Goal: Task Accomplishment & Management: Manage account settings

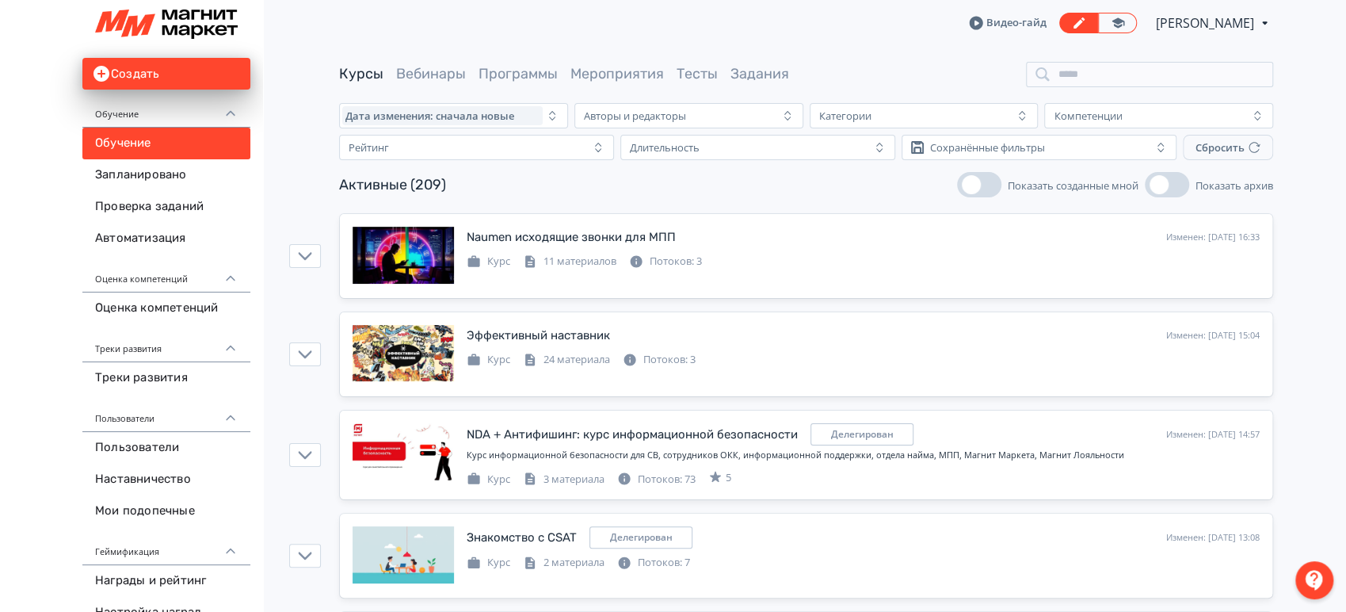
scroll to position [101, 0]
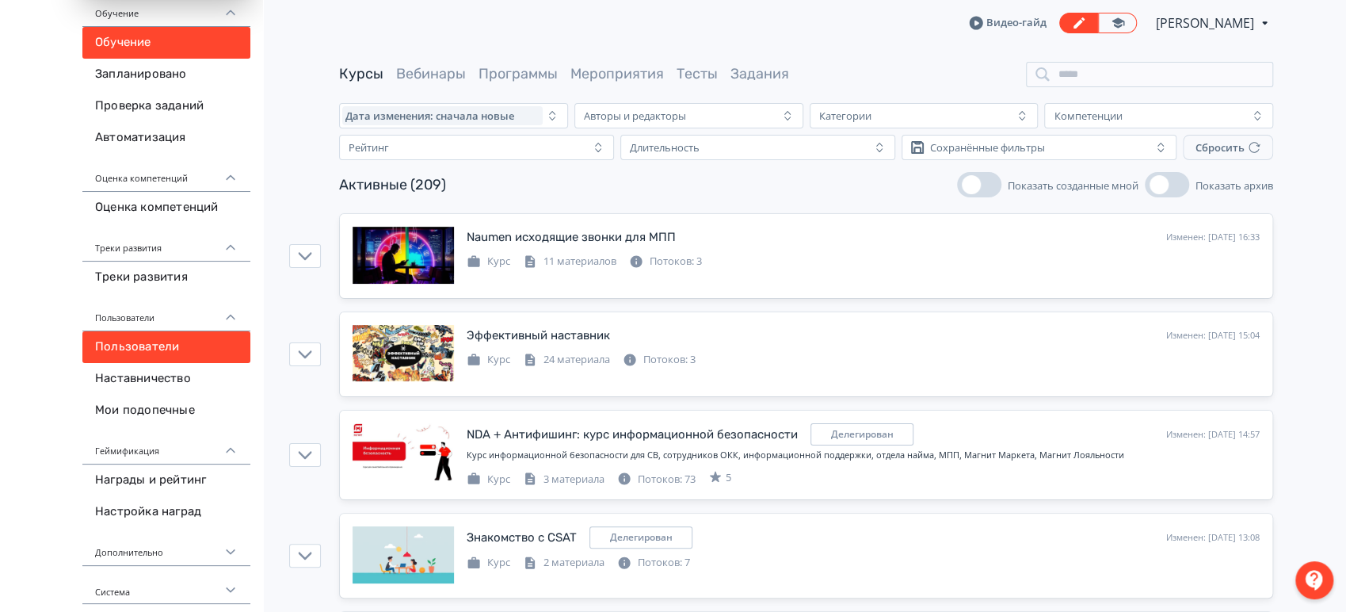
click at [158, 357] on link "Пользователи" at bounding box center [166, 347] width 168 height 32
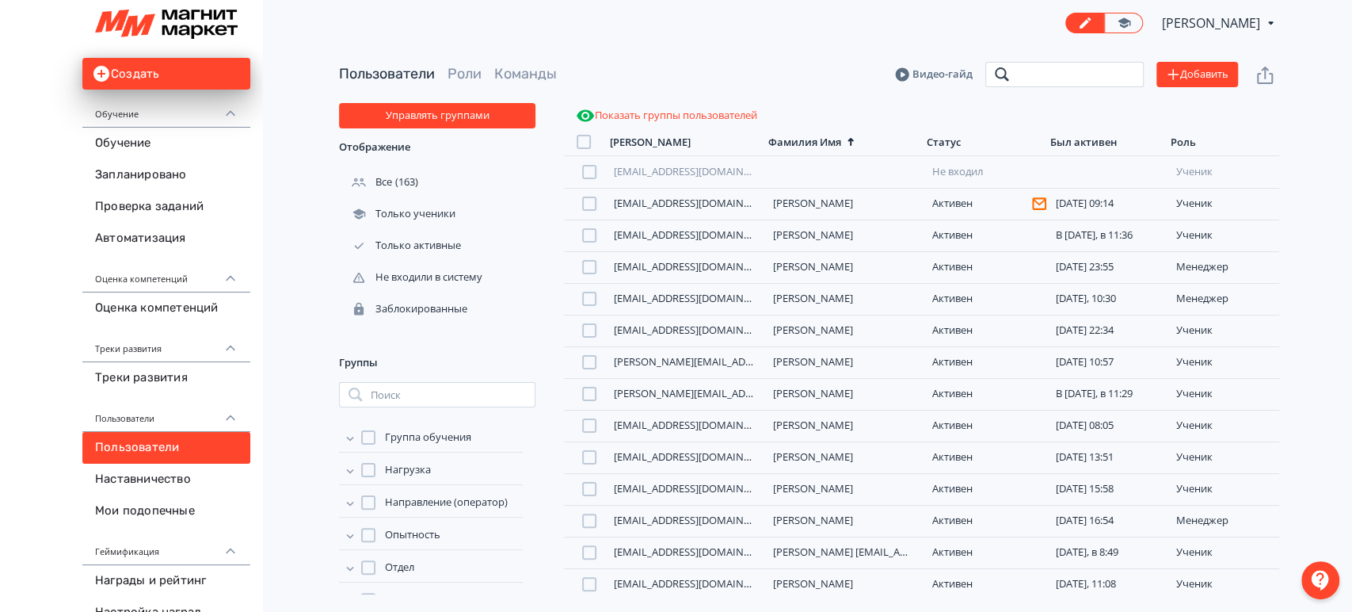
click at [1112, 62] on input "search" at bounding box center [1065, 74] width 158 height 25
click at [1210, 63] on button "Добавить" at bounding box center [1198, 74] width 82 height 25
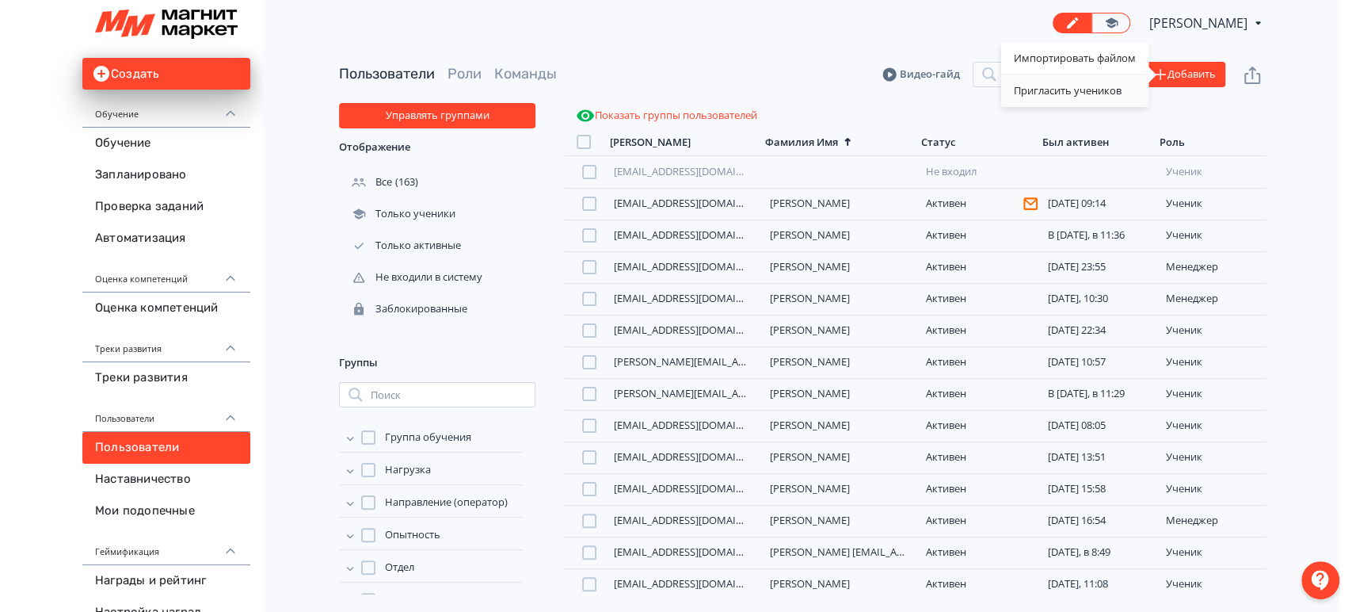
click at [1092, 90] on div "Пригласить учеников" at bounding box center [1074, 91] width 147 height 32
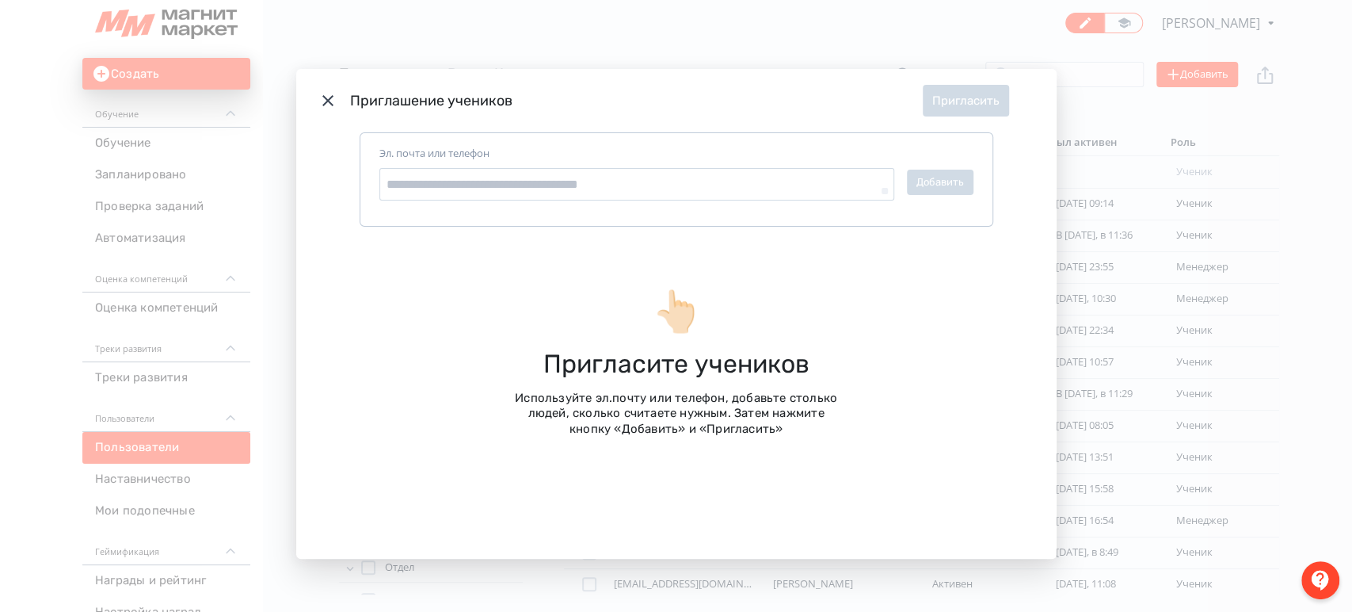
click at [652, 166] on div "Эл. почта или телефон" at bounding box center [637, 173] width 515 height 55
click at [639, 182] on textarea "Эл. почта или телефон" at bounding box center [637, 184] width 515 height 33
paste textarea "**********"
type textarea "*"
type textarea "**********"
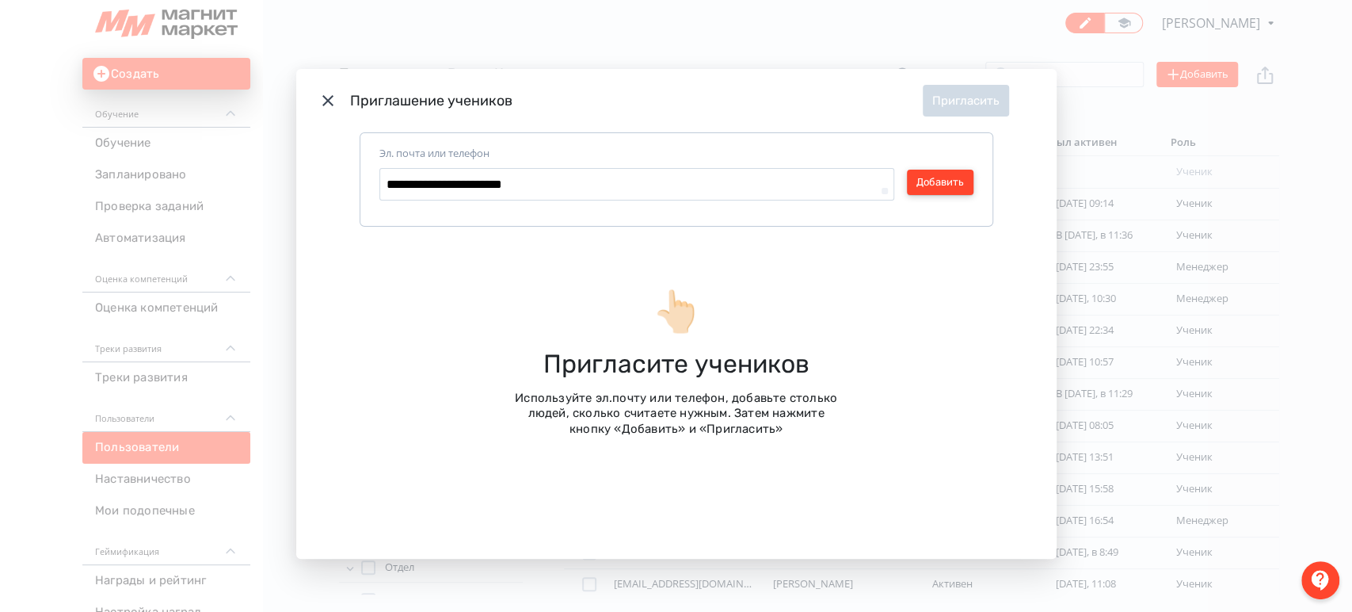
click at [956, 177] on button "Добавить" at bounding box center [940, 182] width 67 height 25
type textarea "*"
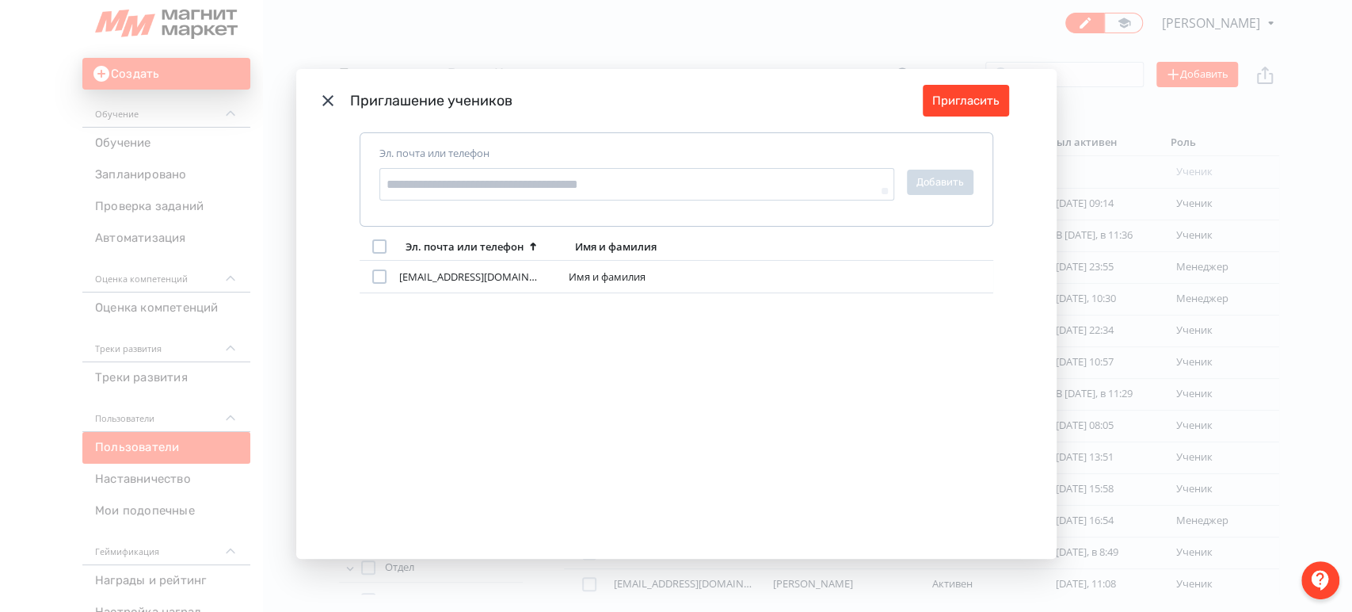
click at [372, 247] on div "Modal" at bounding box center [379, 246] width 14 height 14
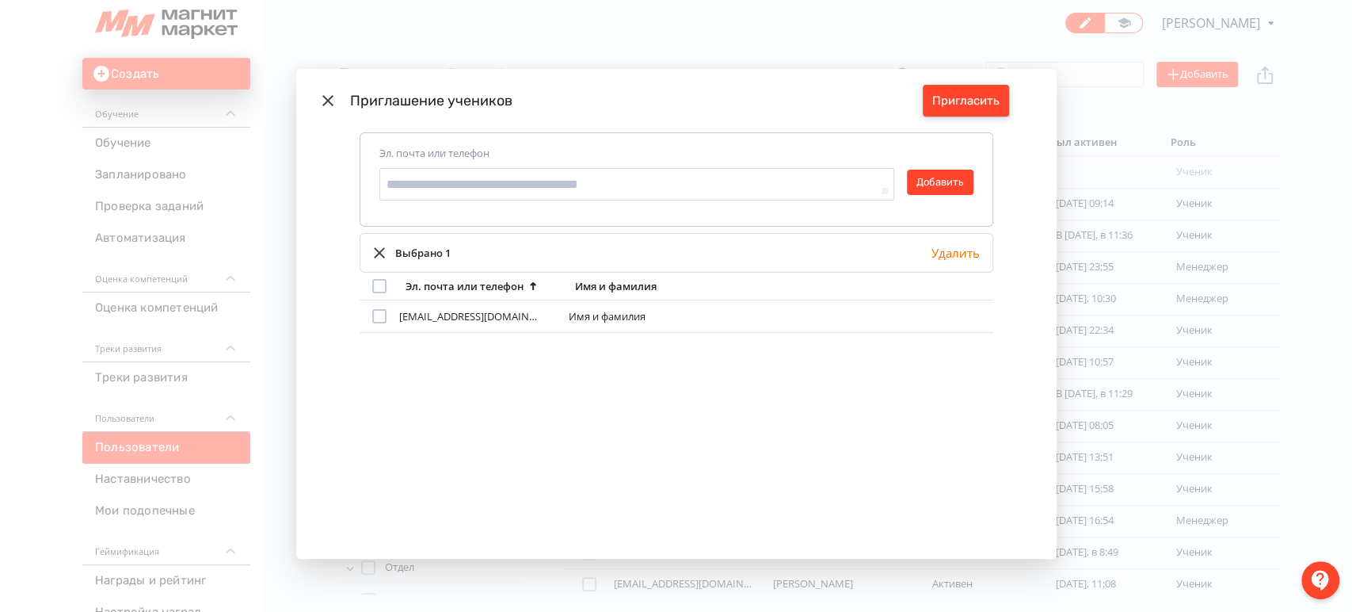
click at [990, 91] on button "Пригласить" at bounding box center [966, 101] width 86 height 32
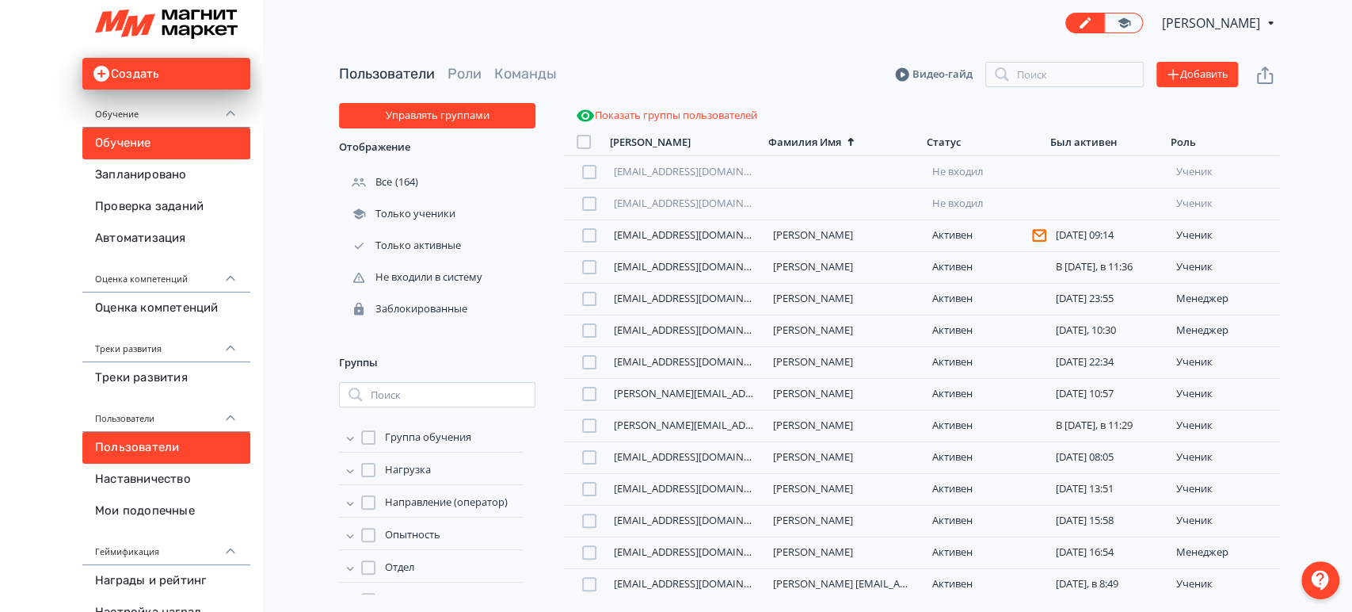
click at [112, 135] on link "Обучение" at bounding box center [166, 144] width 168 height 32
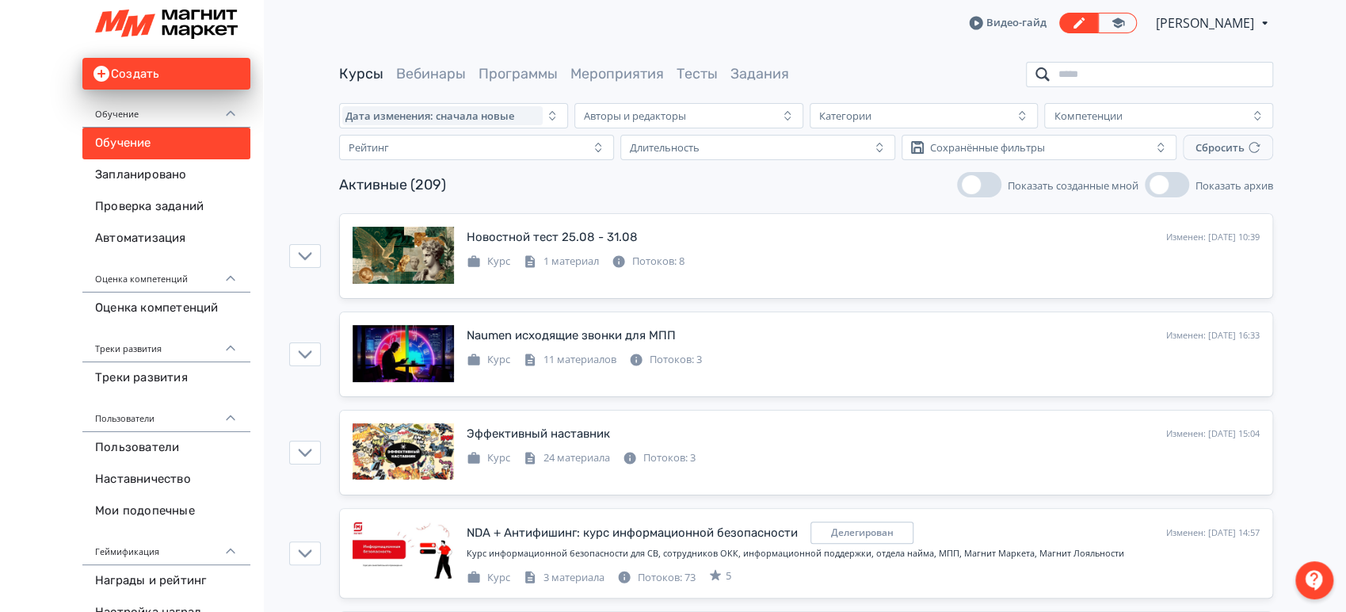
click at [1087, 74] on input "search" at bounding box center [1149, 74] width 247 height 25
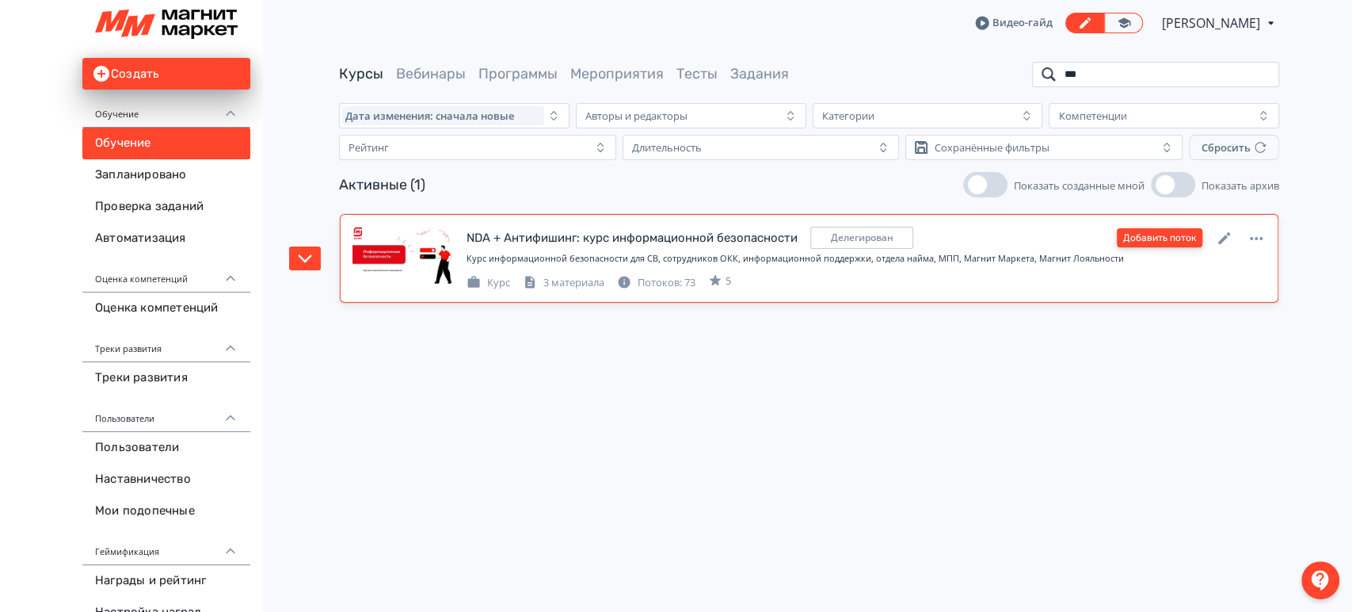
type input "***"
click at [1140, 246] on button "Добавить поток" at bounding box center [1160, 237] width 86 height 19
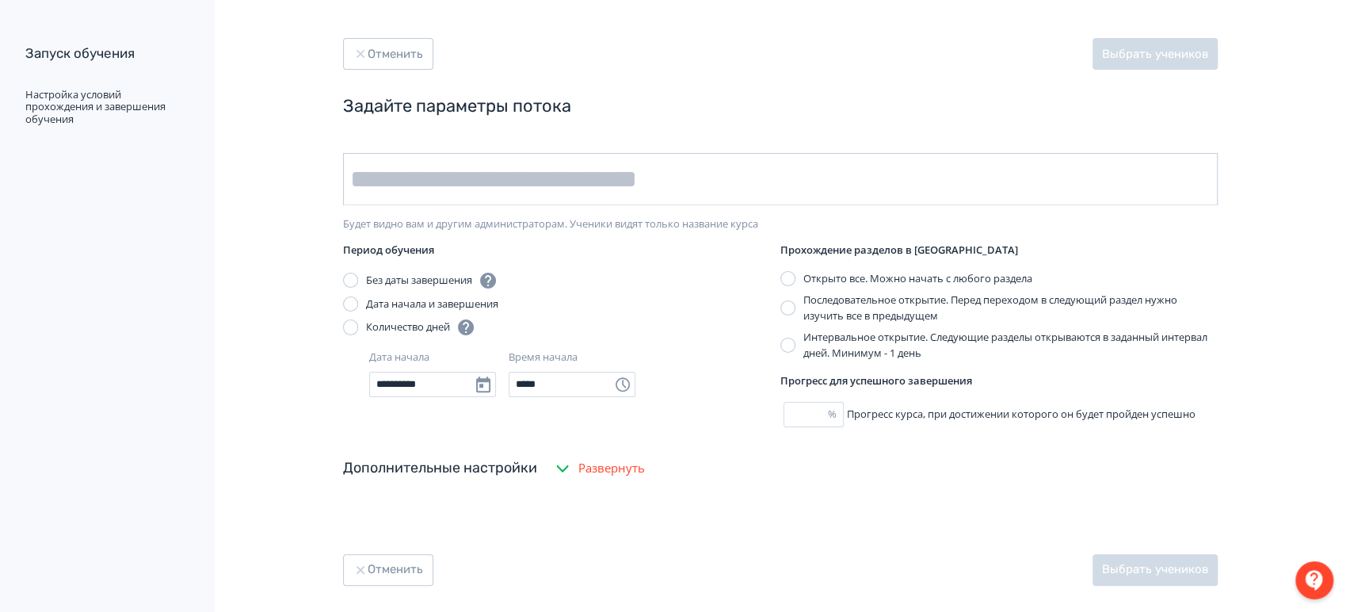
click at [542, 173] on input "text" at bounding box center [780, 179] width 875 height 52
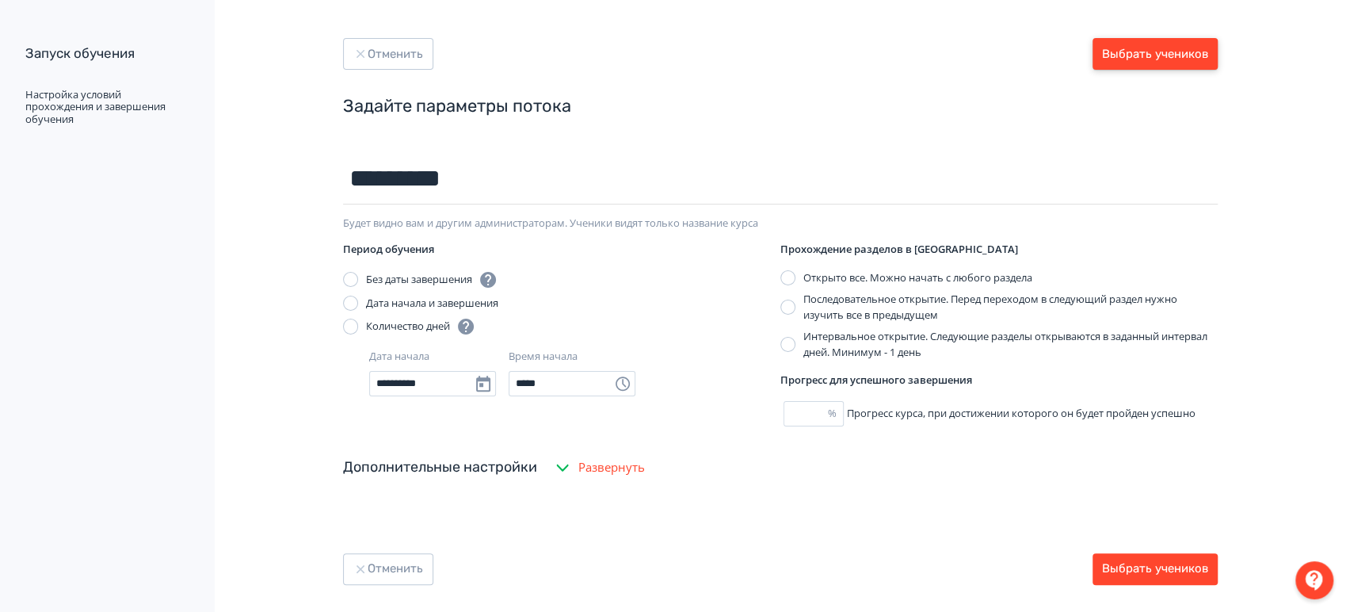
type input "*********"
click at [1191, 58] on button "Выбрать учеников" at bounding box center [1155, 54] width 125 height 32
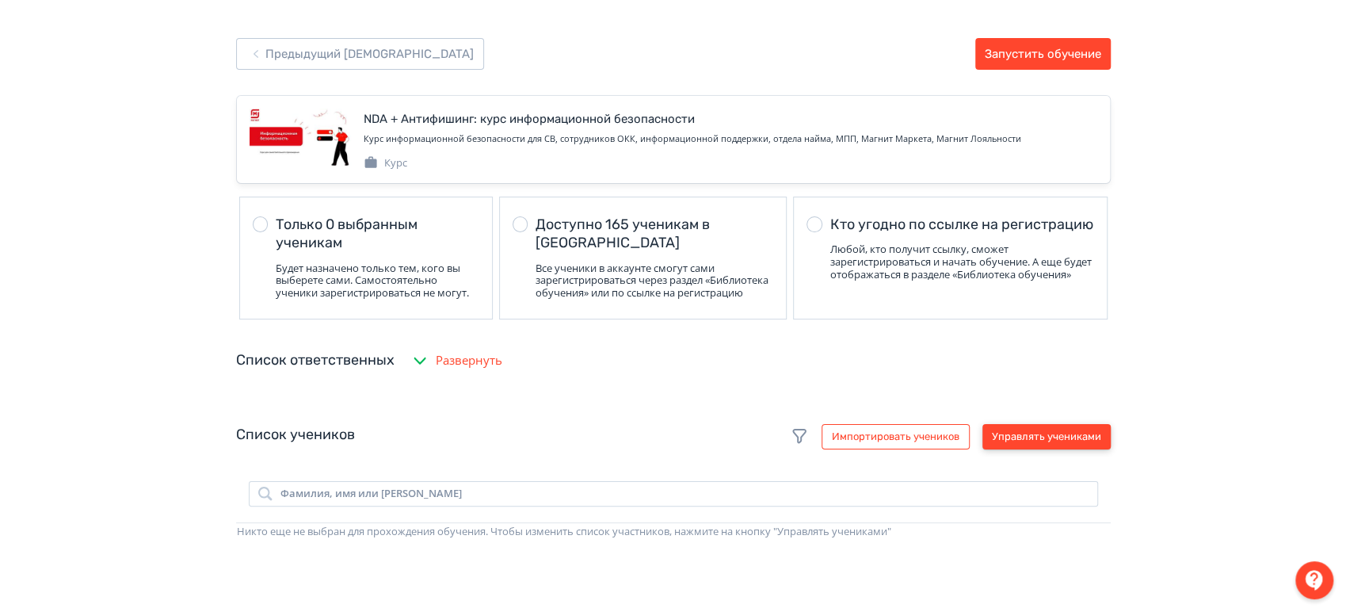
click at [1070, 449] on button "Управлять учениками" at bounding box center [1046, 436] width 128 height 25
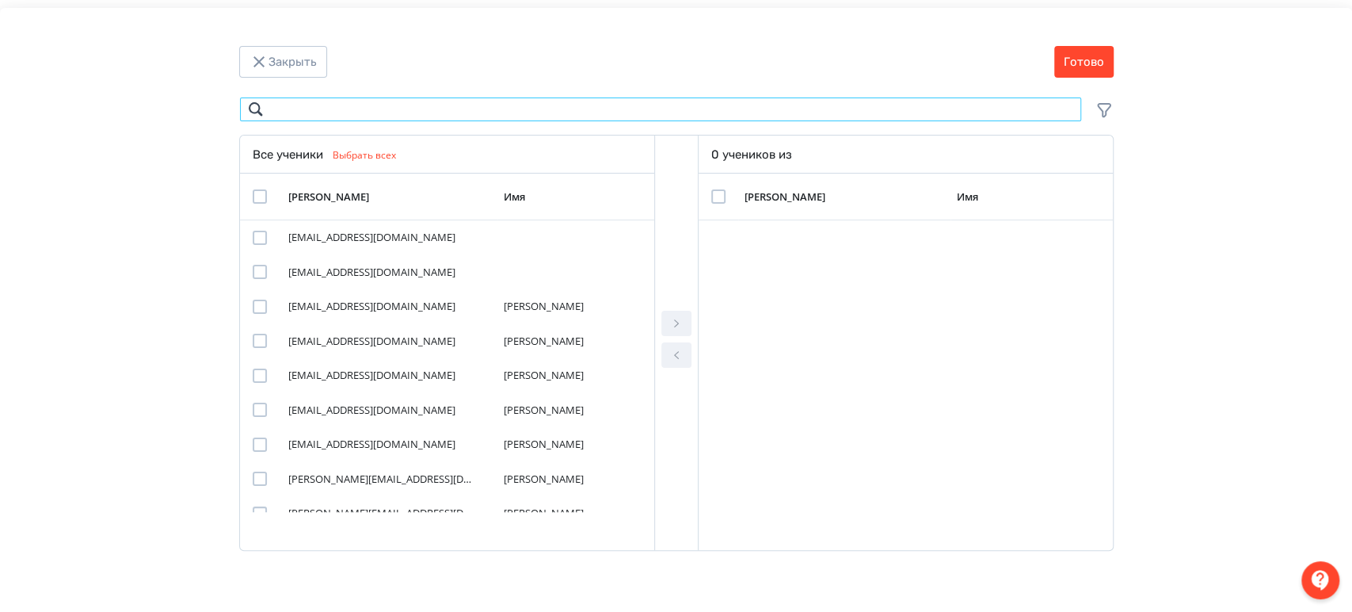
click at [615, 112] on input "Modal" at bounding box center [660, 109] width 843 height 25
paste input "**********"
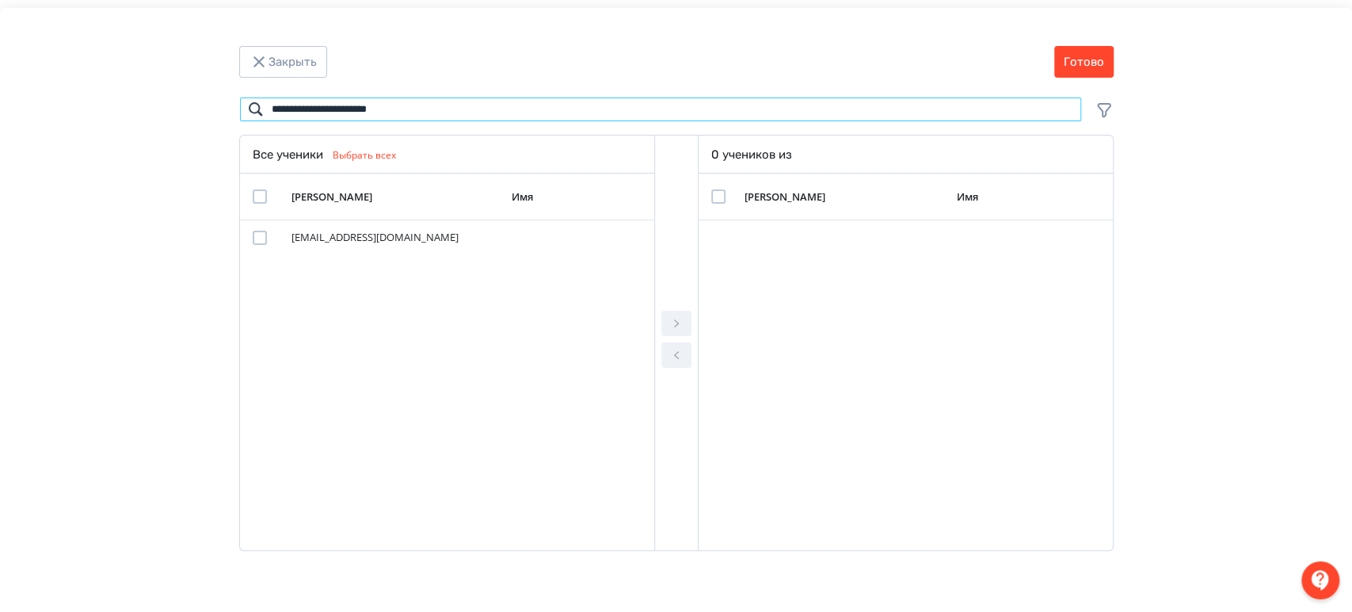
type input "**********"
click at [260, 197] on div "Modal" at bounding box center [260, 196] width 14 height 14
click at [674, 320] on icon "Modal" at bounding box center [676, 323] width 19 height 19
click at [718, 195] on div "Modal" at bounding box center [718, 196] width 14 height 14
click at [1101, 55] on button "Готово" at bounding box center [1084, 62] width 59 height 32
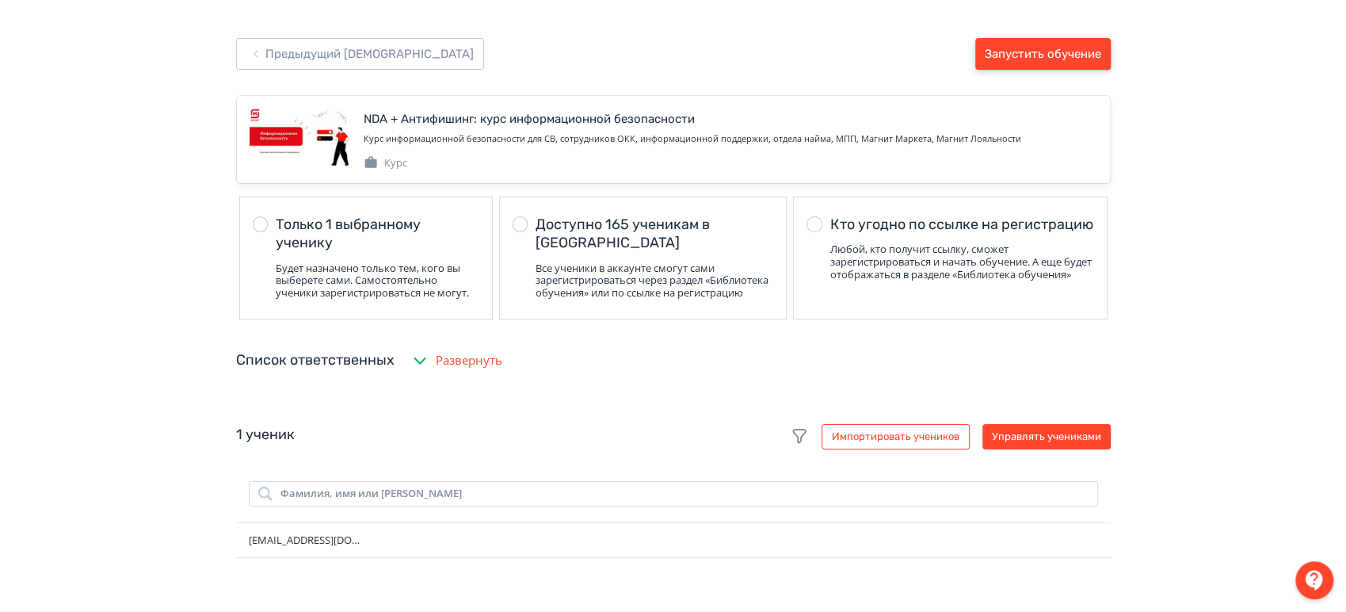
click at [1101, 45] on button "Запустить обучение" at bounding box center [1042, 54] width 135 height 32
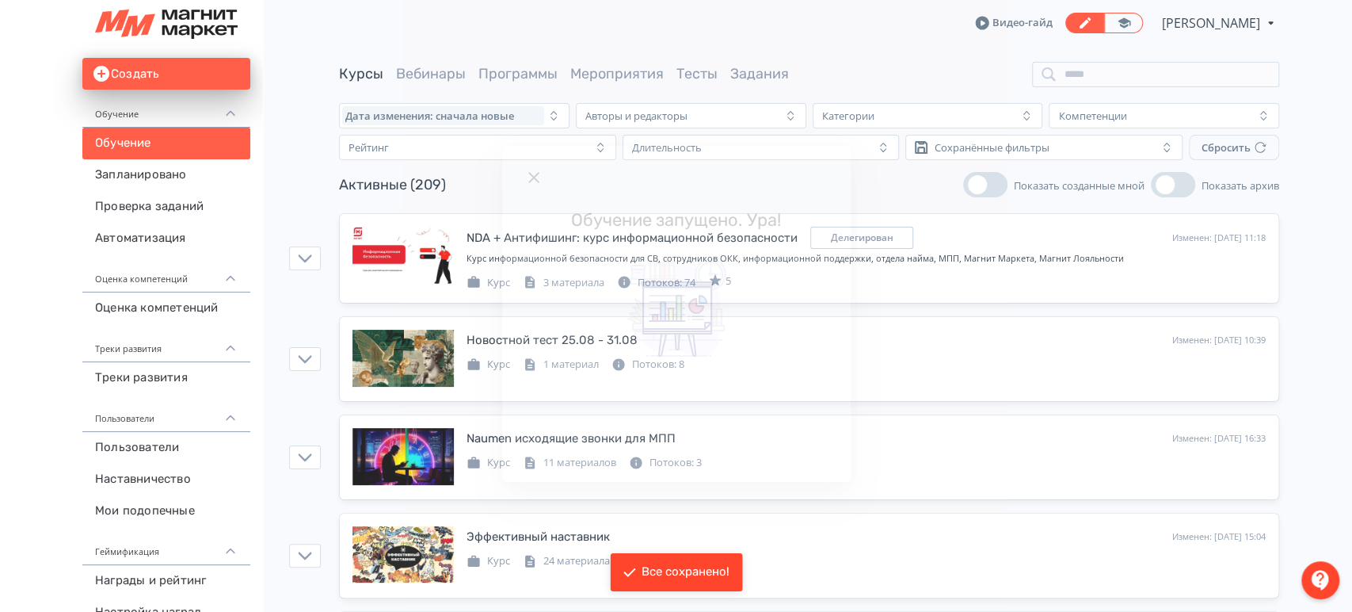
click at [525, 175] on icon "Modal" at bounding box center [534, 177] width 19 height 19
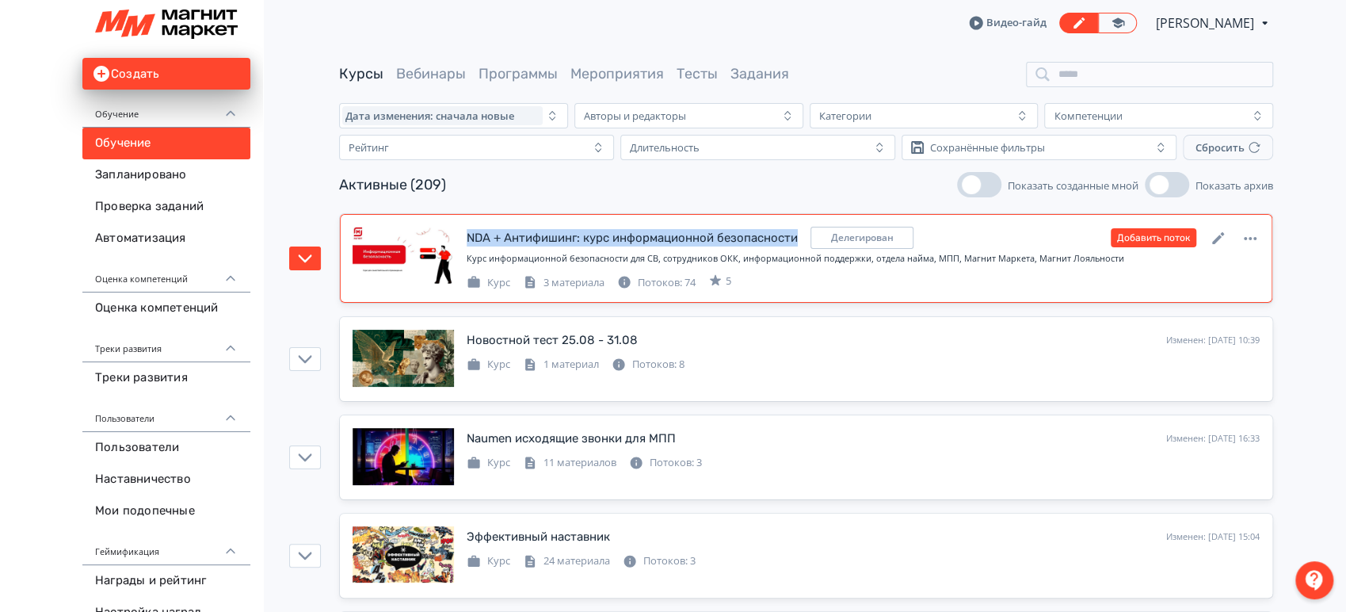
drag, startPoint x: 463, startPoint y: 235, endPoint x: 793, endPoint y: 236, distance: 330.4
click at [798, 233] on div "NDA + Антифишинг: курс информационной безопасности Делегирован Изменен: [DATE] …" at bounding box center [806, 258] width 907 height 63
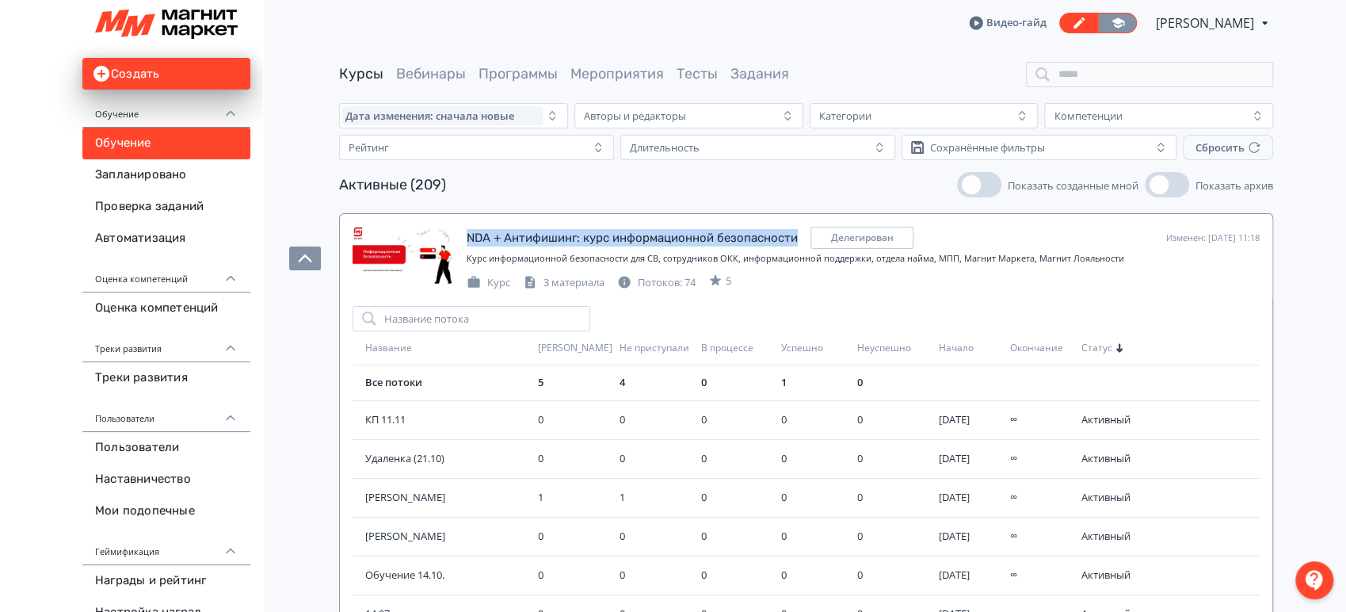
click at [1098, 22] on link at bounding box center [1117, 23] width 39 height 21
